Goal: Task Accomplishment & Management: Manage account settings

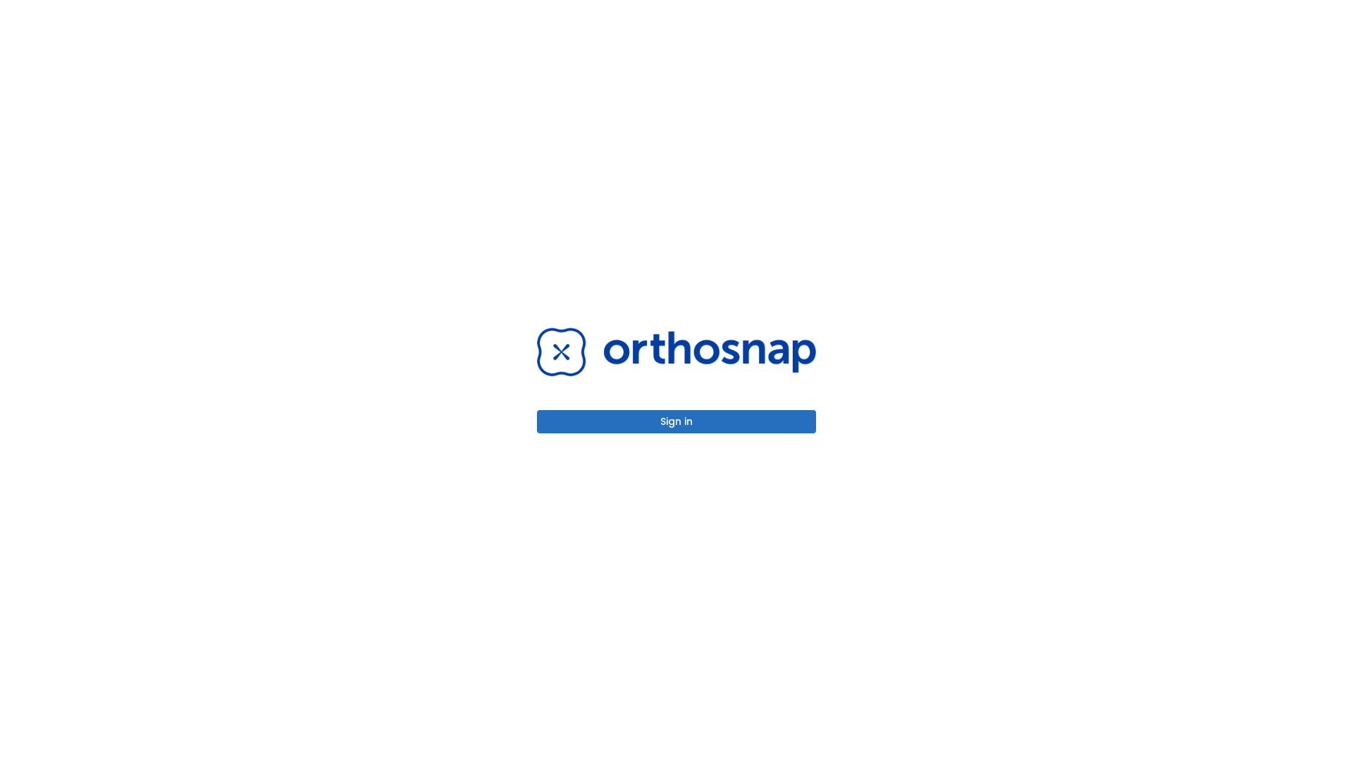
click at [676, 421] on button "Sign in" at bounding box center [676, 421] width 279 height 23
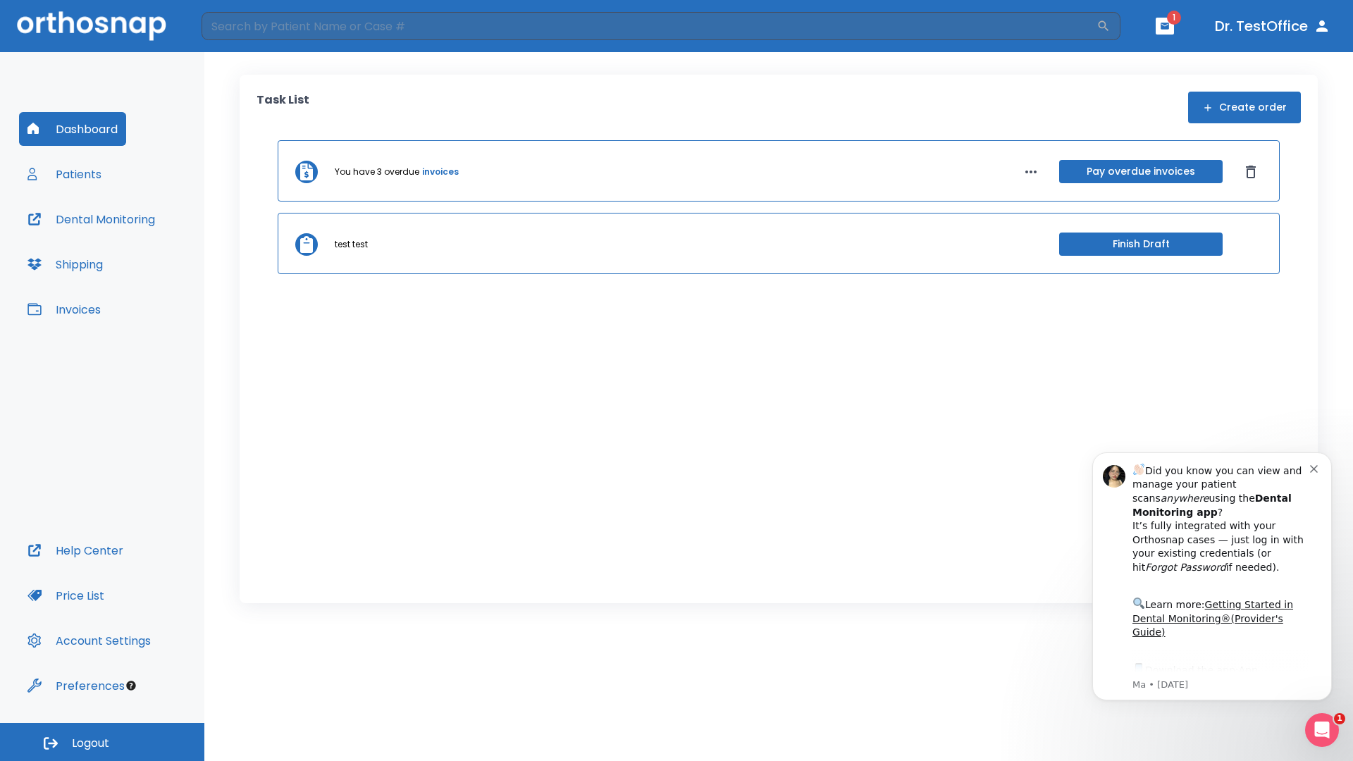
click at [102, 742] on span "Logout" at bounding box center [90, 742] width 37 height 15
